Goal: Task Accomplishment & Management: Manage account settings

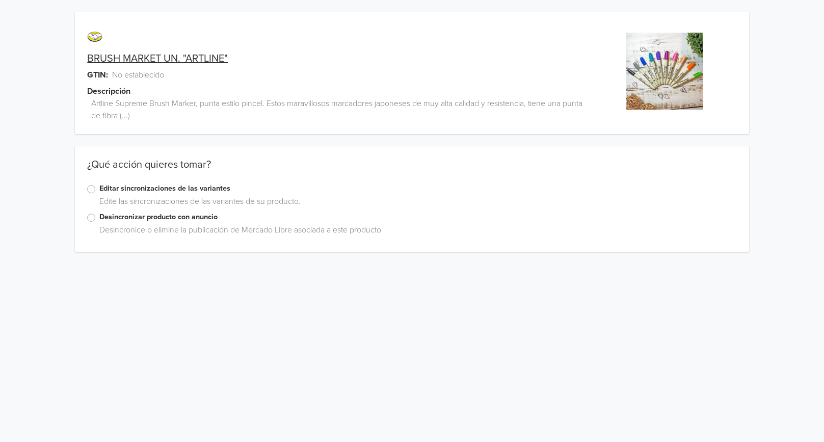
click at [159, 56] on link "BRUSH MARKET UN. "ARTLINE"" at bounding box center [157, 58] width 141 height 12
click at [190, 189] on label "Editar sincronizaciones de las variantes" at bounding box center [417, 188] width 637 height 11
click at [0, 0] on input "Editar sincronizaciones de las variantes" at bounding box center [0, 0] width 0 height 0
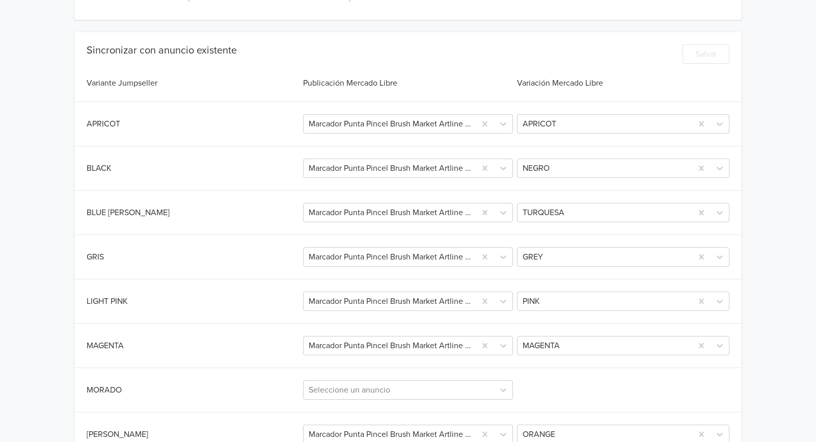
scroll to position [255, 0]
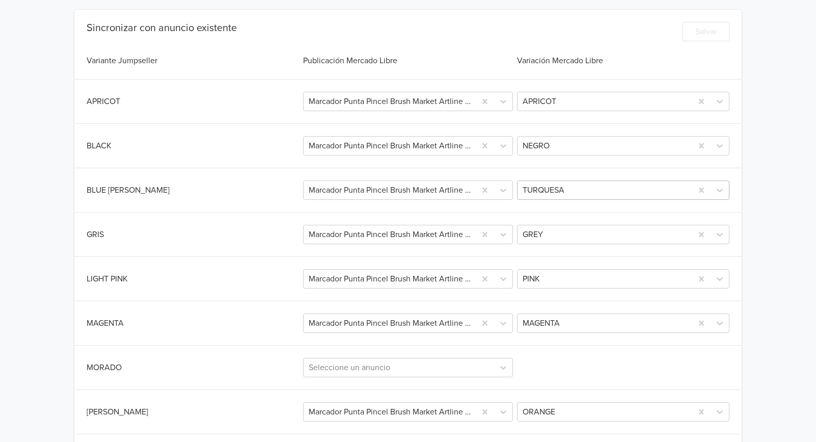
click at [575, 191] on div at bounding box center [605, 190] width 165 height 14
click at [102, 173] on div "Sincronizar con anuncio existente Salvar Variante Jumpseller Publicación Mercad…" at bounding box center [407, 399] width 667 height 754
click at [117, 194] on div "BLUE GREEN" at bounding box center [194, 190] width 214 height 12
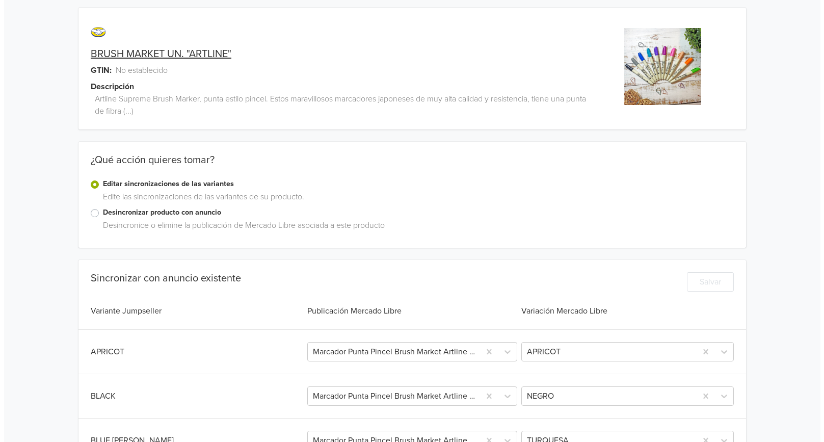
scroll to position [0, 0]
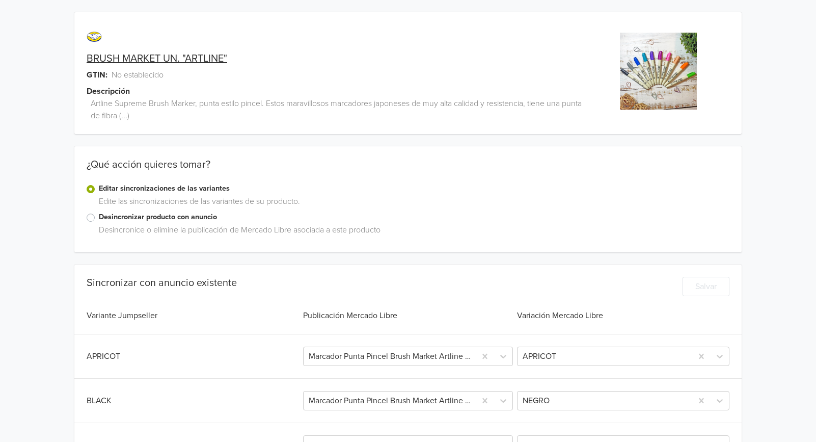
click at [132, 218] on label "Desincronizar producto con anuncio" at bounding box center [414, 216] width 631 height 11
click at [0, 0] on input "Desincronizar producto con anuncio" at bounding box center [0, 0] width 0 height 0
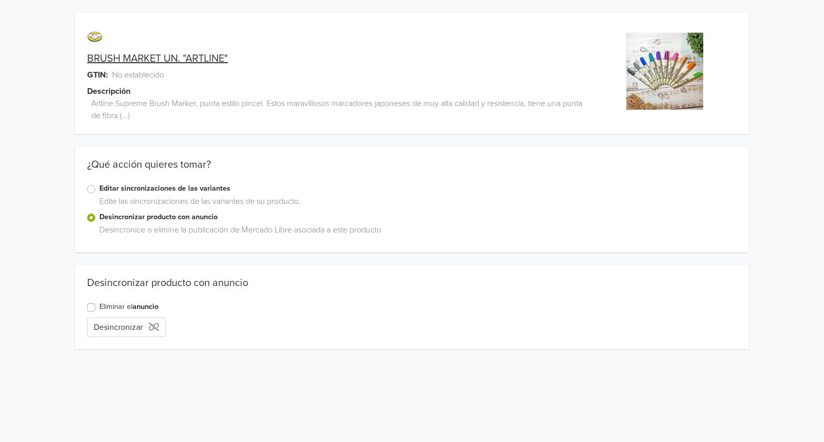
click at [123, 308] on label "Eliminar el anuncio" at bounding box center [128, 306] width 59 height 11
click at [0, 0] on input "Eliminar el anuncio" at bounding box center [0, 0] width 0 height 0
click at [123, 322] on button "Eliminar anuncio" at bounding box center [130, 326] width 86 height 19
click at [191, 187] on label "Editar sincronizaciones de las variantes" at bounding box center [417, 188] width 637 height 11
click at [0, 0] on input "Editar sincronizaciones de las variantes" at bounding box center [0, 0] width 0 height 0
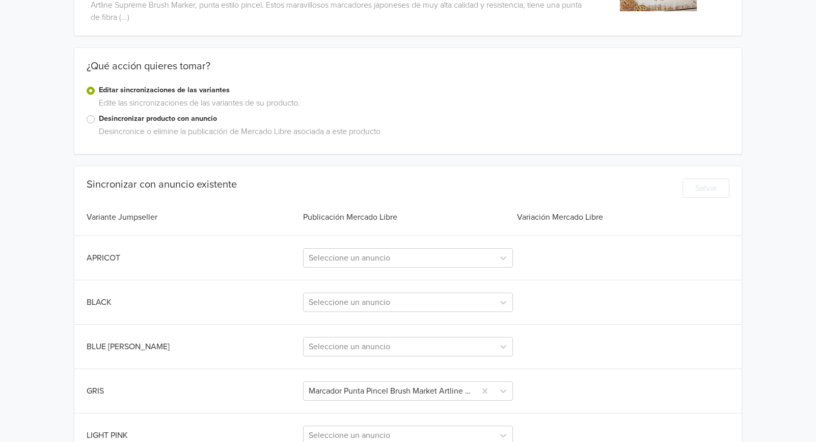
scroll to position [102, 0]
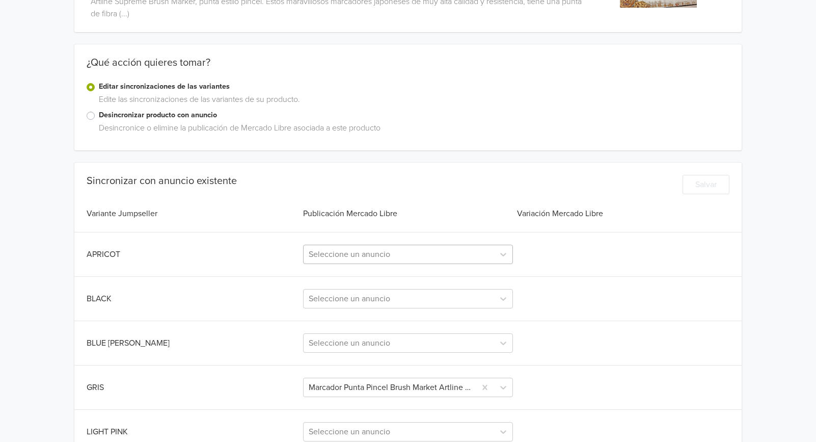
click at [407, 251] on div at bounding box center [399, 254] width 181 height 14
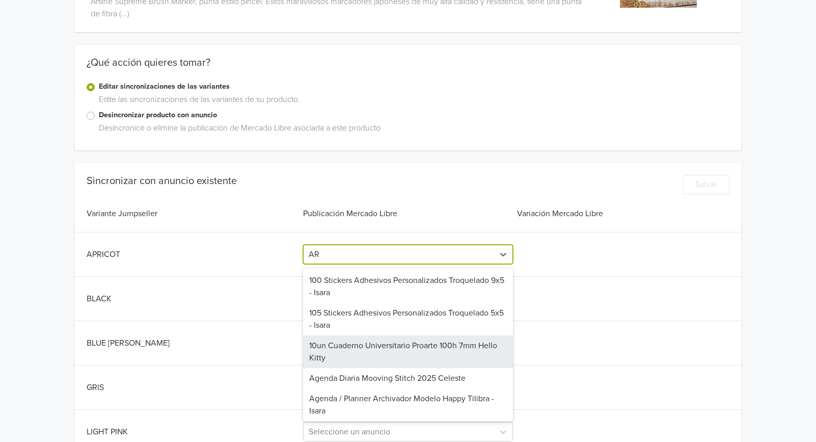
type input "A"
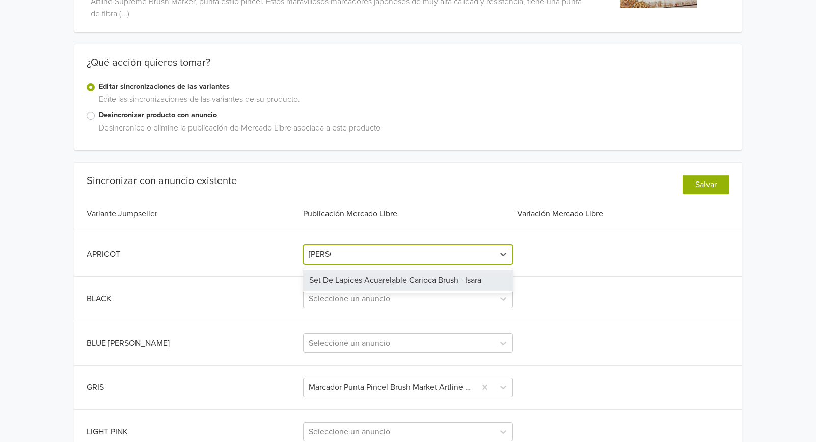
type input "BRUS"
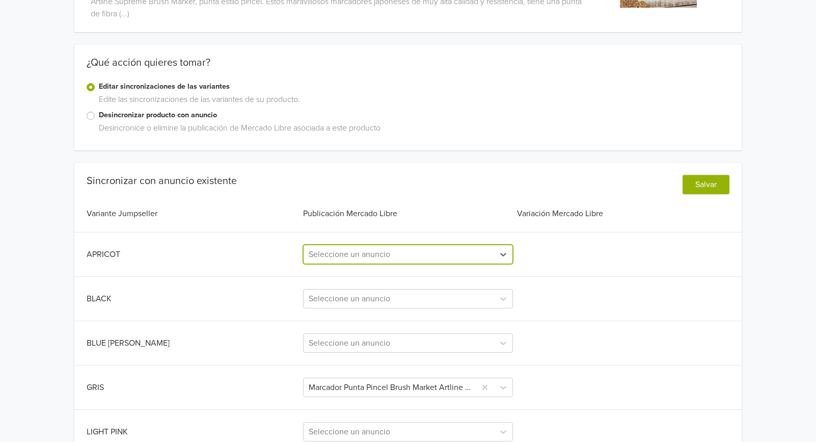
click at [370, 252] on div at bounding box center [399, 254] width 181 height 14
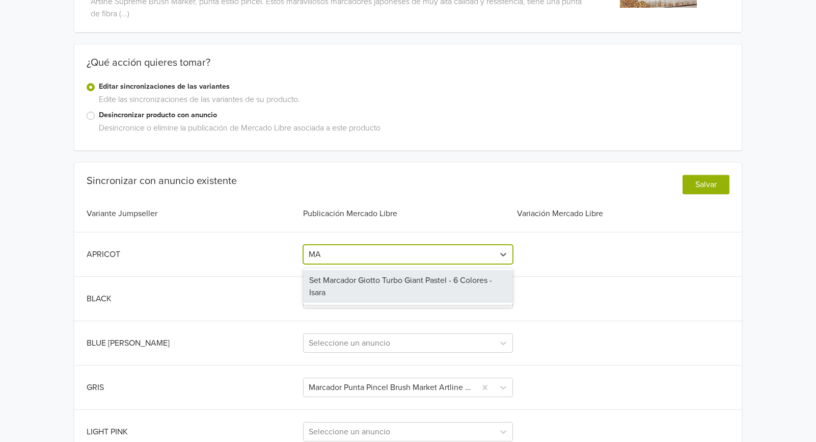
type input "M"
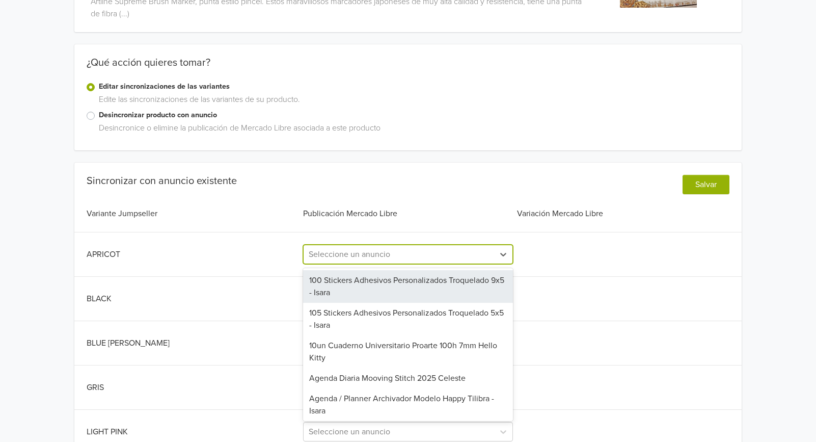
click at [347, 179] on div "Sincronizar con anuncio existente Salvar" at bounding box center [408, 187] width 643 height 24
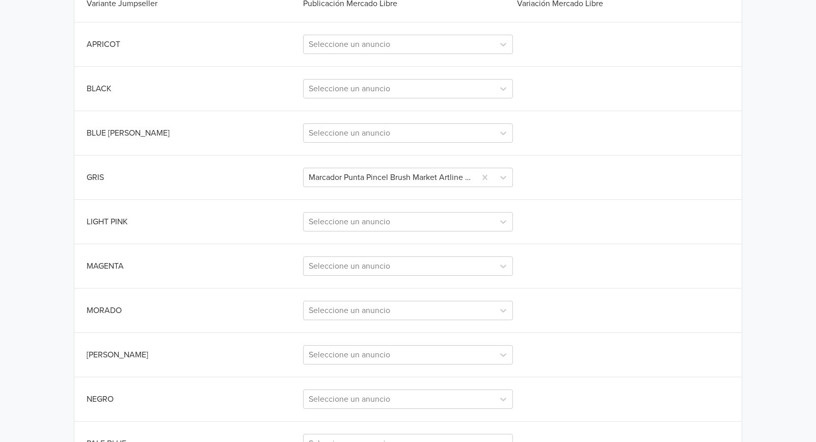
scroll to position [306, 0]
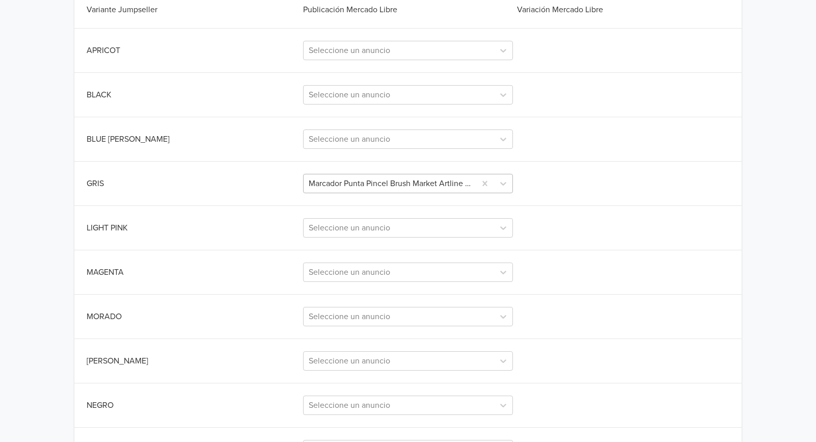
click at [425, 182] on div at bounding box center [390, 183] width 163 height 14
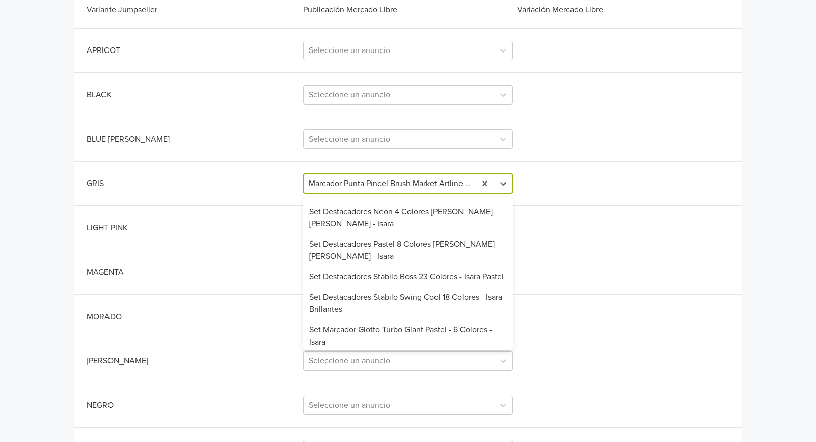
scroll to position [1221, 0]
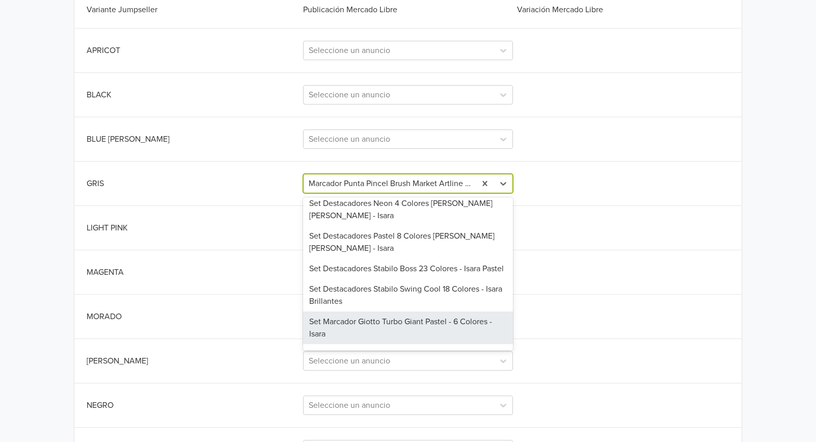
click at [726, 280] on div "MAGENTA Seleccione un anuncio" at bounding box center [408, 271] width 643 height 19
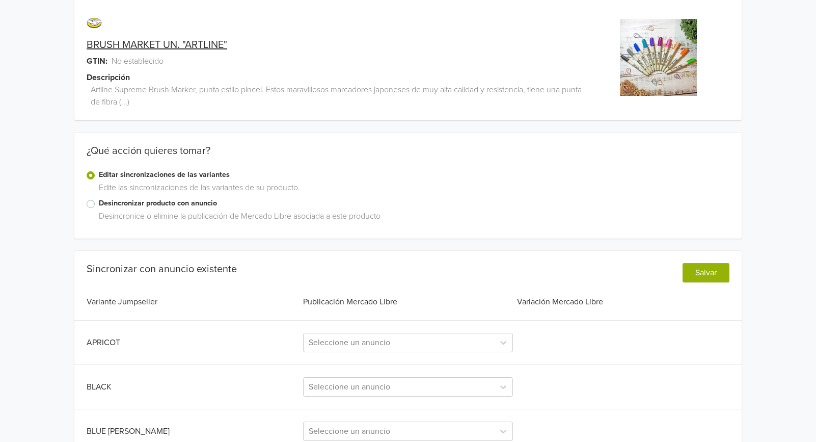
scroll to position [0, 0]
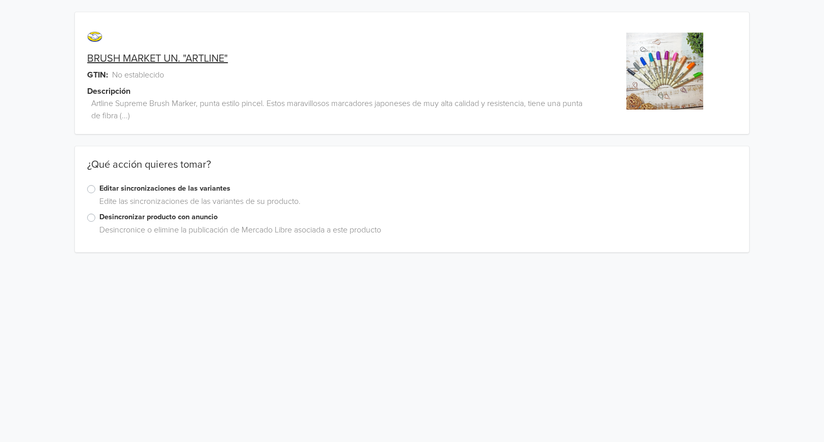
click at [168, 189] on label "Editar sincronizaciones de las variantes" at bounding box center [417, 188] width 637 height 11
click at [0, 0] on input "Editar sincronizaciones de las variantes" at bounding box center [0, 0] width 0 height 0
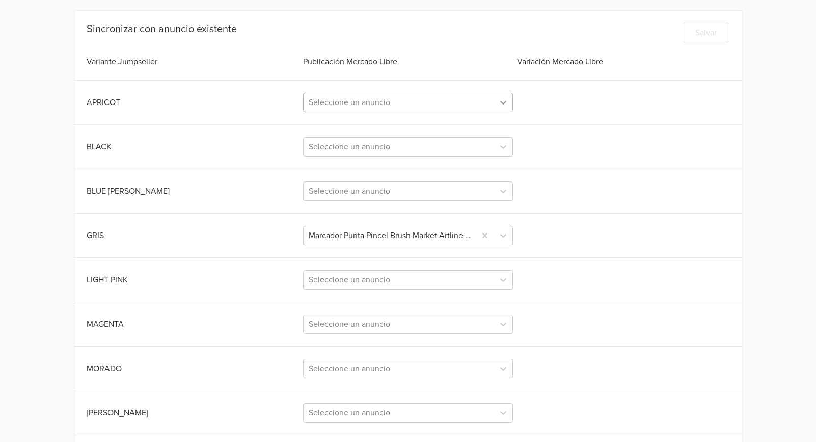
scroll to position [255, 0]
click at [506, 233] on icon at bounding box center [504, 235] width 6 height 4
click at [572, 235] on div "GRIS Marcador Punta Pincel Brush Market Artline Supreme - Isara" at bounding box center [408, 234] width 643 height 19
click at [419, 236] on div at bounding box center [390, 234] width 163 height 14
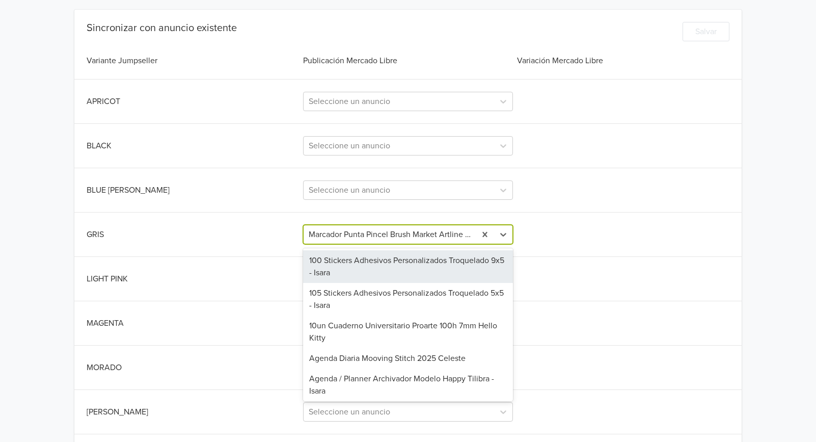
click at [419, 236] on div at bounding box center [390, 234] width 163 height 14
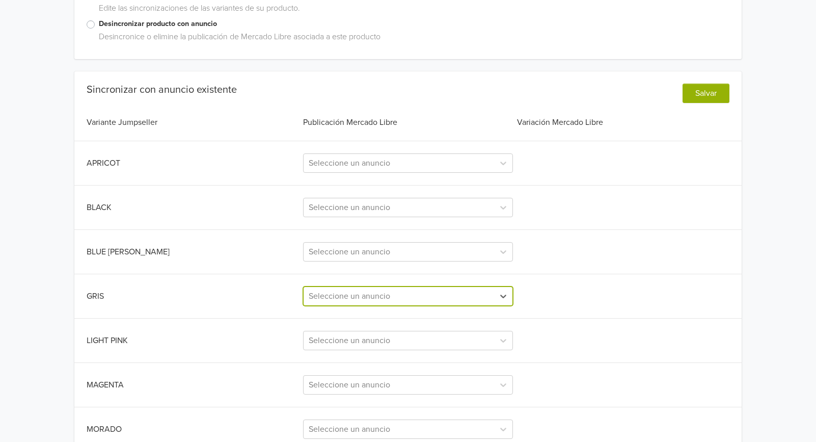
scroll to position [102, 0]
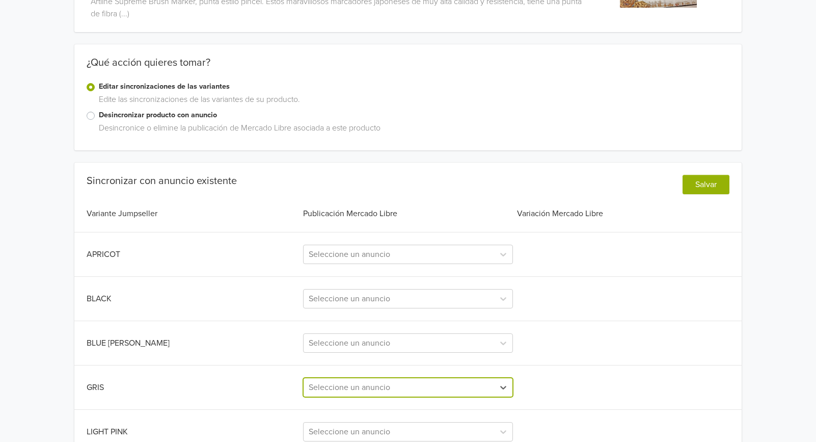
click at [701, 190] on button "Salvar" at bounding box center [706, 184] width 47 height 19
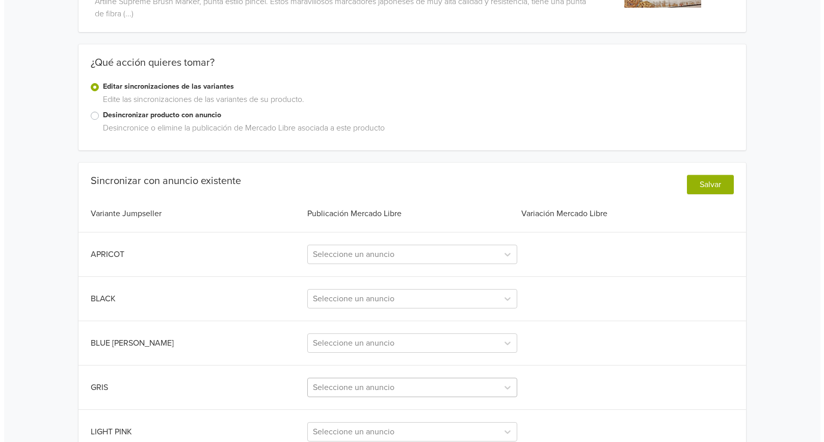
scroll to position [0, 0]
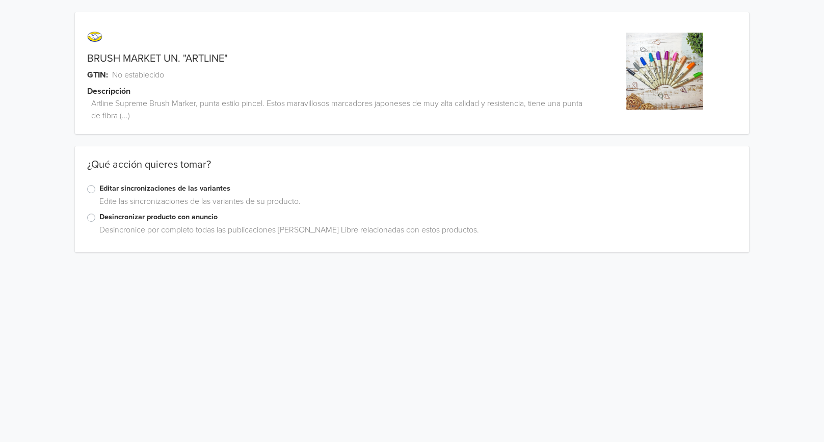
click at [197, 192] on label "Editar sincronizaciones de las variantes" at bounding box center [417, 188] width 637 height 11
click at [0, 0] on input "Editar sincronizaciones de las variantes" at bounding box center [0, 0] width 0 height 0
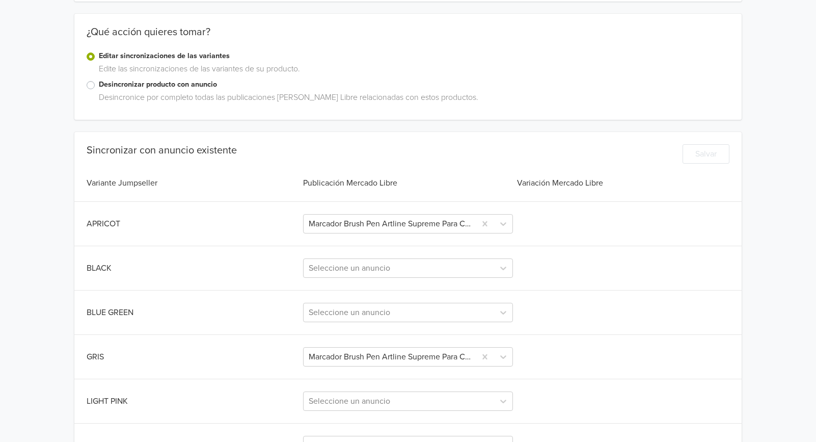
scroll to position [153, 0]
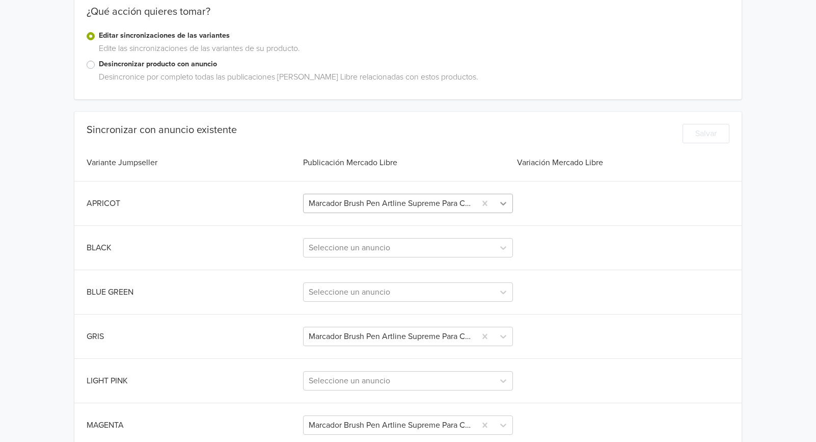
click at [504, 201] on icon at bounding box center [503, 203] width 10 height 10
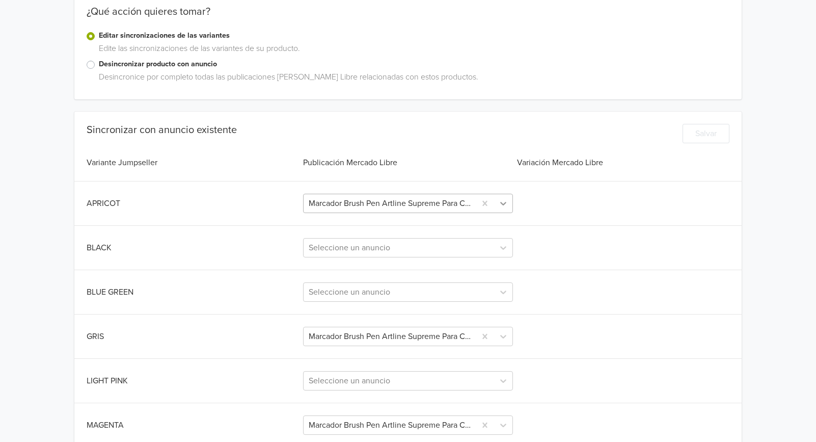
click at [499, 204] on icon at bounding box center [503, 203] width 10 height 10
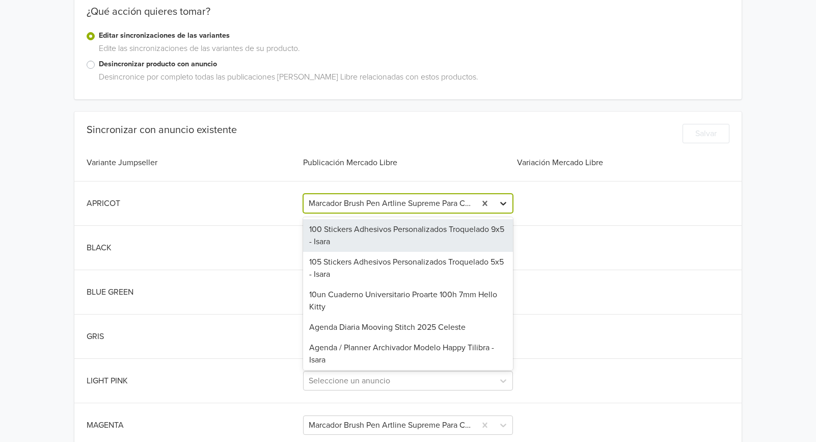
click at [499, 204] on icon at bounding box center [503, 203] width 10 height 10
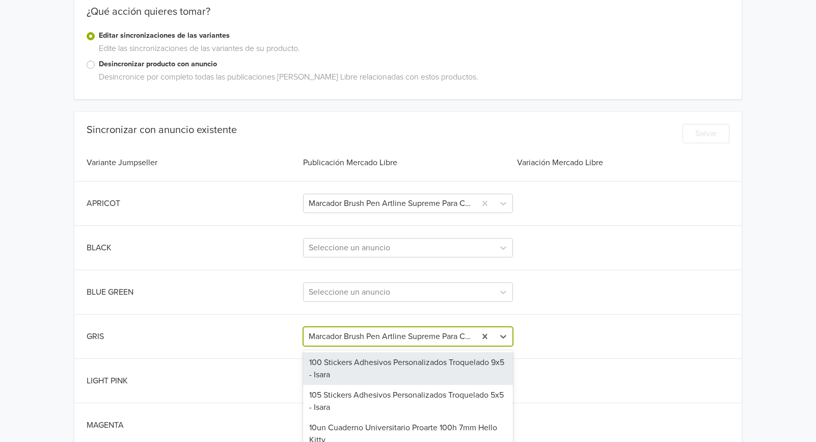
click at [463, 333] on div "47 results available. Use Up and Down to choose options, press Enter to select …" at bounding box center [408, 336] width 210 height 19
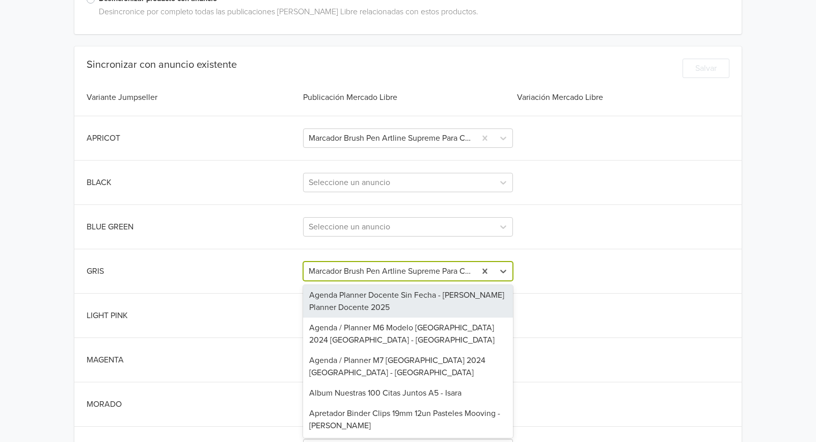
click at [465, 260] on div "Sincronizar con anuncio existente Salvar Variante Jumpseller Publicación [PERSO…" at bounding box center [407, 436] width 667 height 754
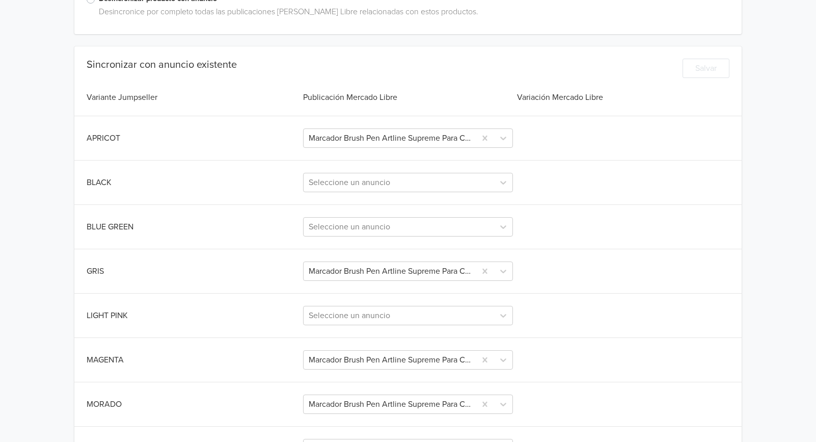
click at [452, 193] on div "Sincronizar con anuncio existente Salvar Variante Jumpseller Publicación [PERSO…" at bounding box center [407, 436] width 667 height 754
click at [450, 183] on div at bounding box center [399, 182] width 181 height 14
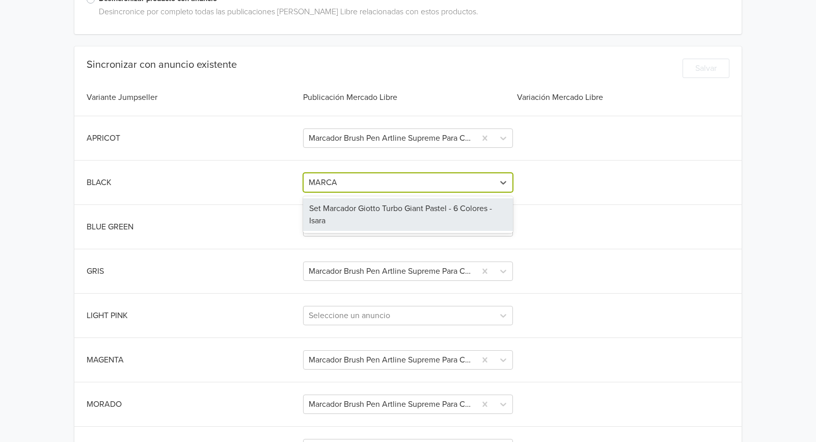
type input "MARCA"
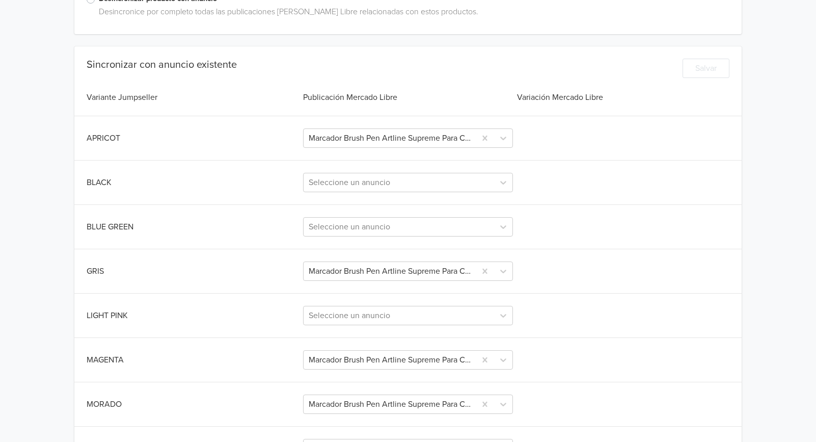
click at [683, 156] on div "Sincronizar con anuncio existente Salvar Variante Jumpseller Publicación [PERSO…" at bounding box center [407, 436] width 667 height 754
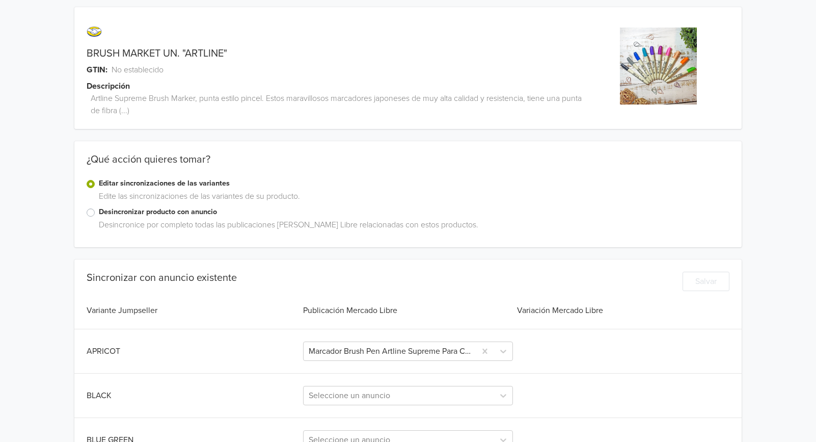
scroll to position [0, 0]
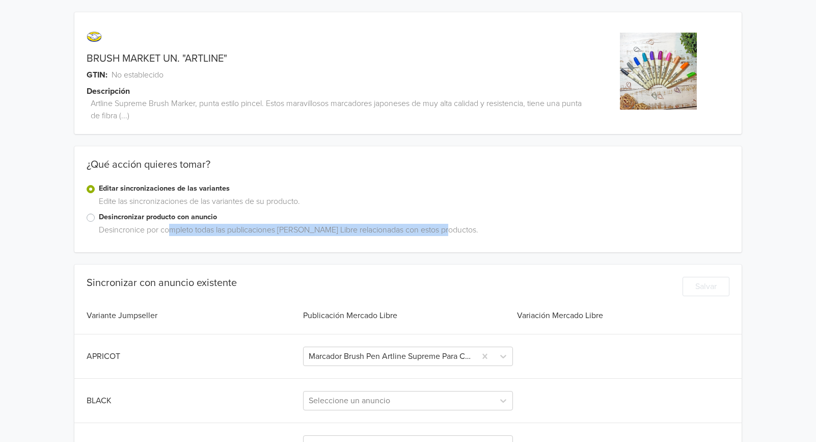
drag, startPoint x: 170, startPoint y: 230, endPoint x: 449, endPoint y: 234, distance: 279.2
click at [449, 234] on div "Desincronice por completo todas las publicaciones [PERSON_NAME] Libre relaciona…" at bounding box center [412, 232] width 635 height 16
drag, startPoint x: 449, startPoint y: 234, endPoint x: 256, endPoint y: 258, distance: 194.6
